Goal: Task Accomplishment & Management: Use online tool/utility

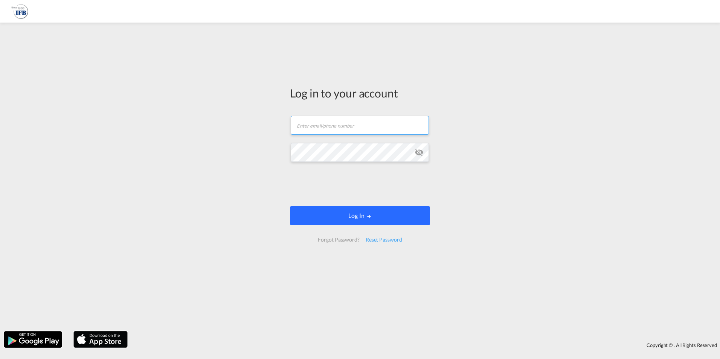
type input "[PERSON_NAME][EMAIL_ADDRESS][PERSON_NAME][DOMAIN_NAME]"
click at [324, 220] on button "Log In" at bounding box center [360, 215] width 140 height 19
